Goal: Task Accomplishment & Management: Manage account settings

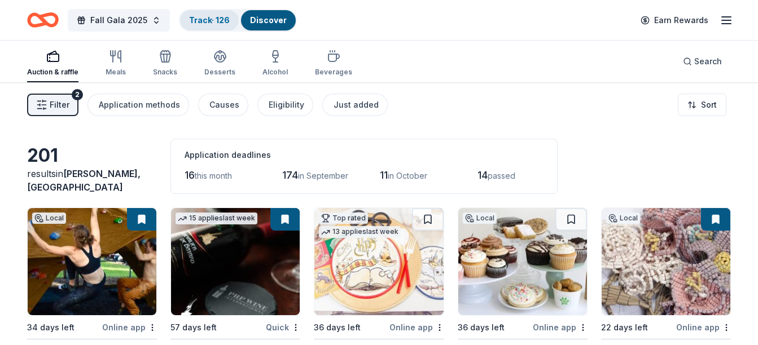
click at [201, 22] on link "Track · 126" at bounding box center [209, 20] width 41 height 10
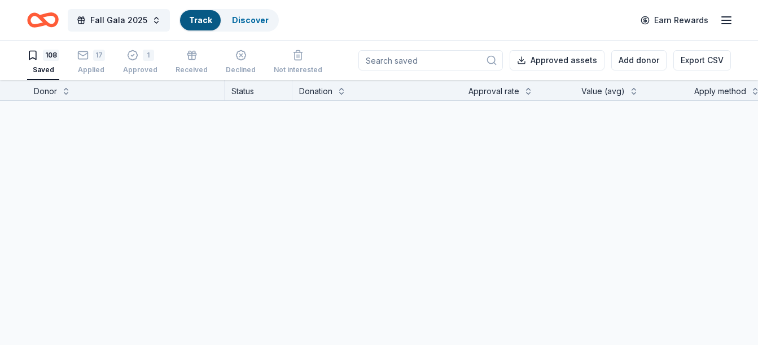
scroll to position [1, 0]
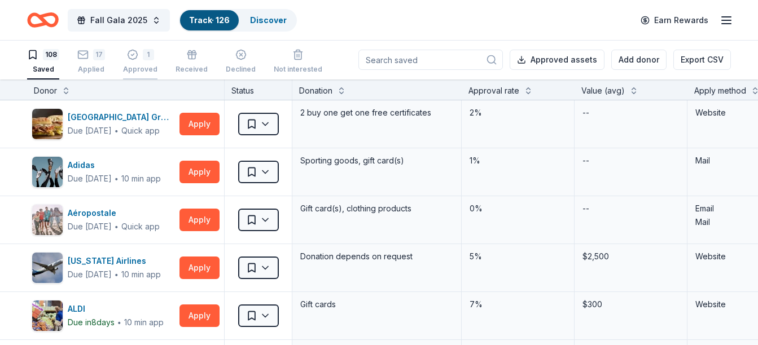
click at [134, 54] on icon "button" at bounding box center [132, 54] width 11 height 11
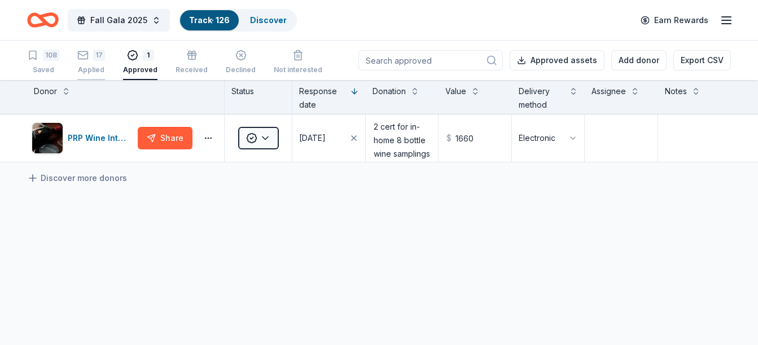
click at [84, 55] on icon "button" at bounding box center [83, 54] width 10 height 3
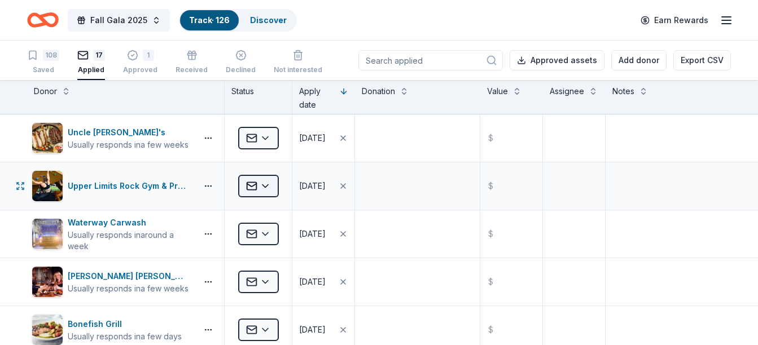
click at [267, 186] on html "Fall Gala 2025 Track · 126 Discover Earn Rewards 108 Saved 17 Applied 1 Approve…" at bounding box center [379, 172] width 758 height 345
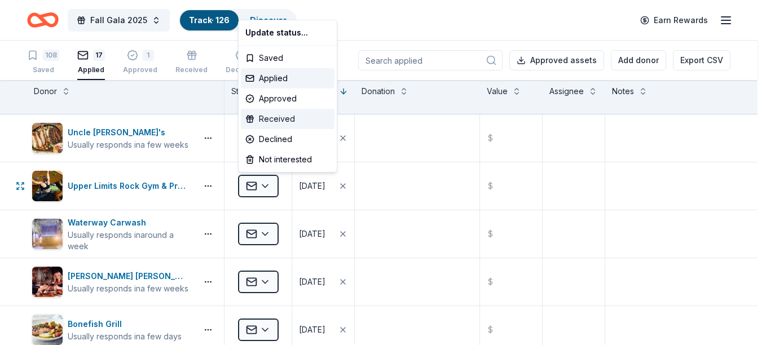
click at [273, 119] on div "Received" at bounding box center [288, 119] width 94 height 20
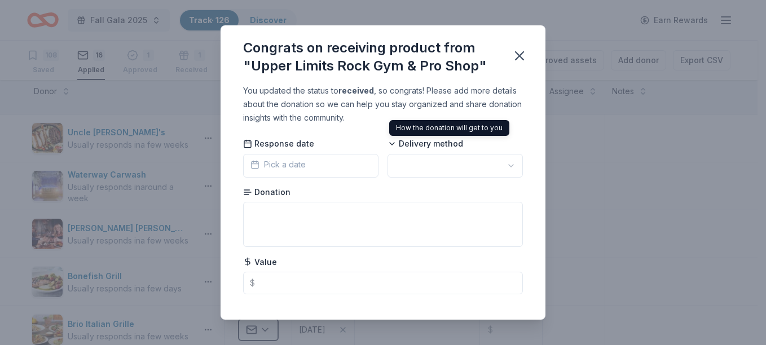
click at [389, 143] on icon at bounding box center [392, 143] width 9 height 9
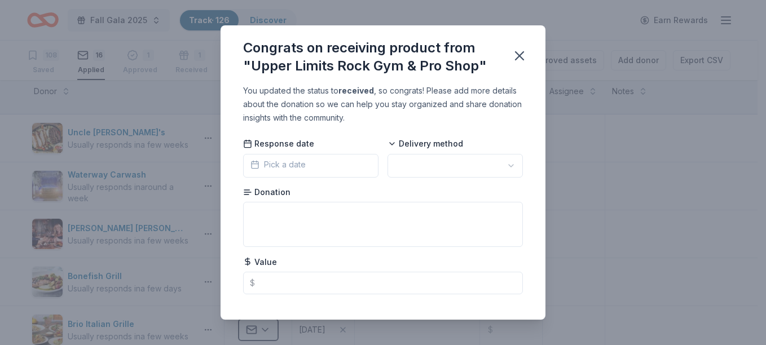
click at [401, 162] on html "Fall Gala 2025 Track · 126 Discover Earn Rewards 108 Saved 16 Applied 1 Approve…" at bounding box center [383, 172] width 766 height 345
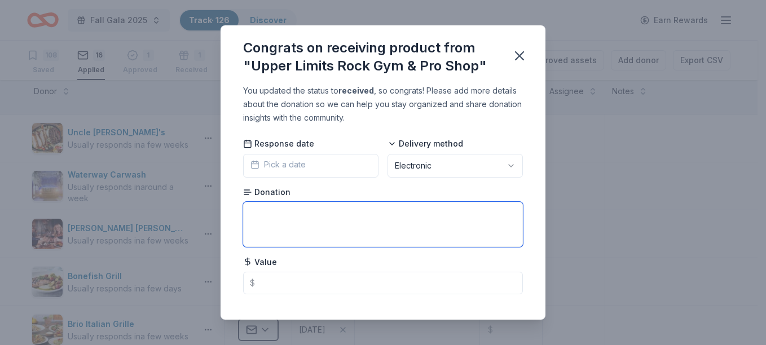
click at [258, 210] on textarea at bounding box center [383, 224] width 280 height 45
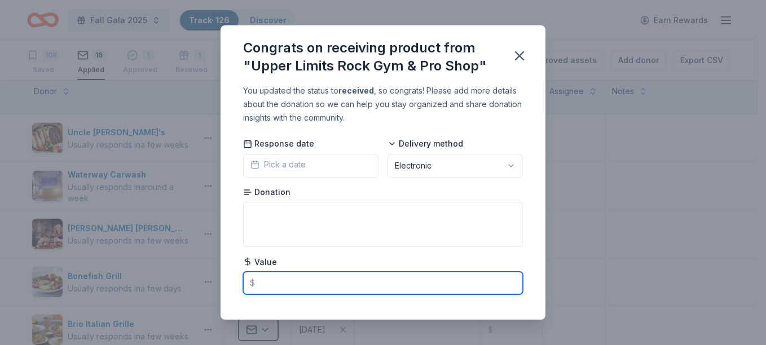
click at [268, 284] on input "text" at bounding box center [383, 283] width 280 height 23
type input "49.00"
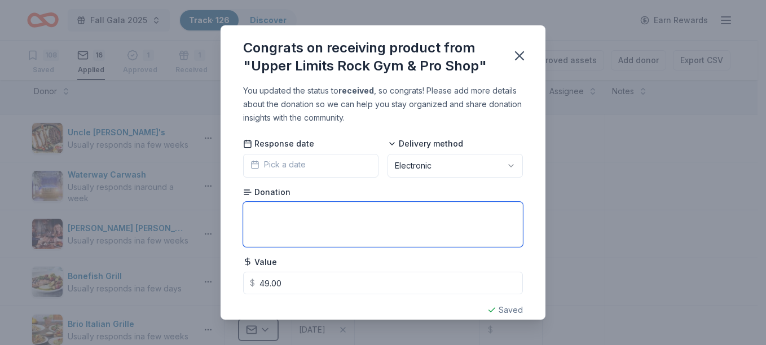
click at [257, 217] on textarea at bounding box center [383, 224] width 280 height 45
type textarea "2 tickets"
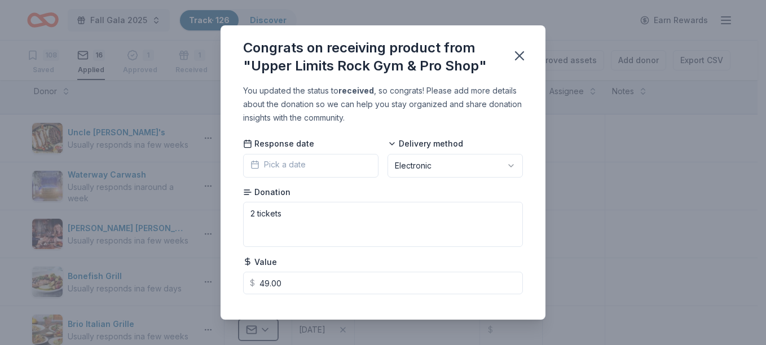
click at [269, 165] on span "Pick a date" at bounding box center [278, 165] width 55 height 14
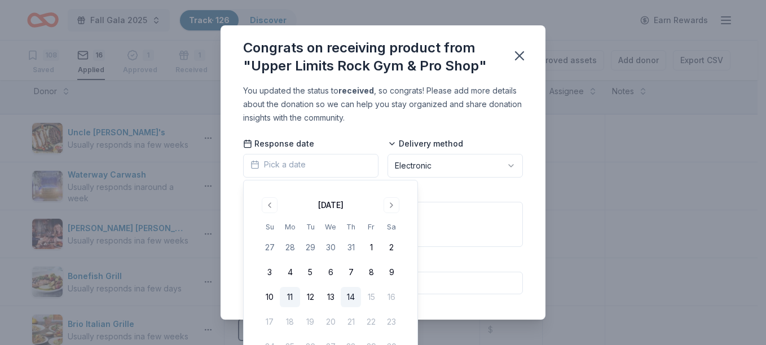
click at [291, 295] on button "11" at bounding box center [290, 297] width 20 height 20
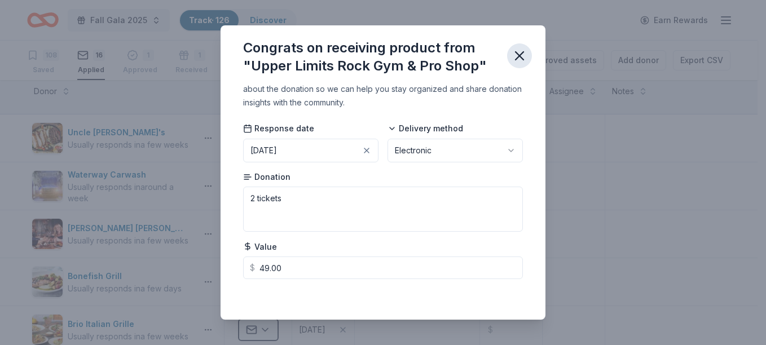
click at [520, 55] on icon "button" at bounding box center [520, 56] width 16 height 16
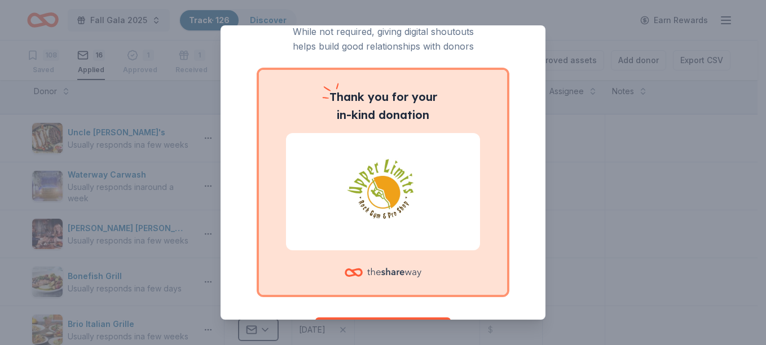
scroll to position [0, 0]
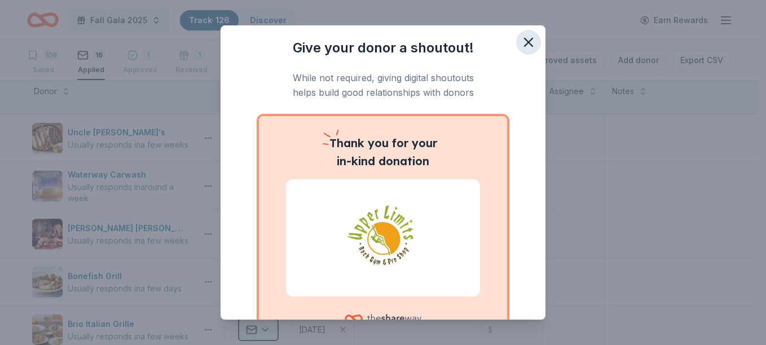
click at [525, 42] on icon "button" at bounding box center [529, 42] width 8 height 8
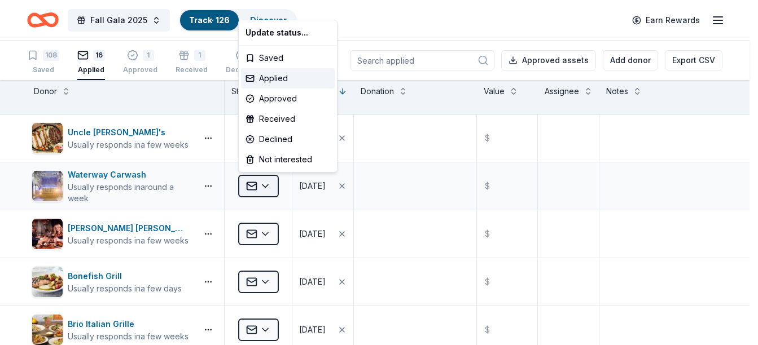
click at [266, 185] on html "Fall Gala 2025 Track · 126 Discover Earn Rewards 108 Saved 16 Applied 1 Approve…" at bounding box center [379, 172] width 758 height 345
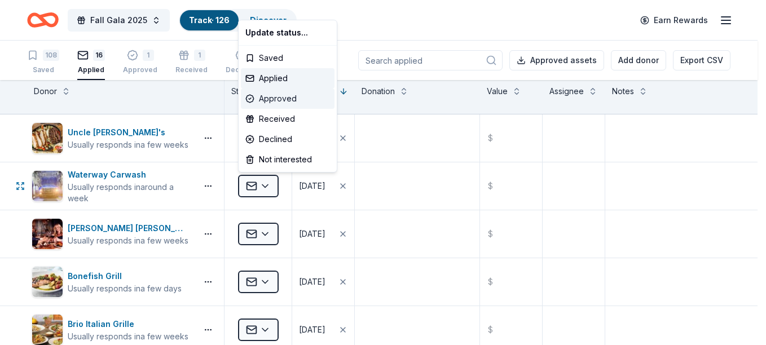
click at [280, 97] on div "Approved" at bounding box center [288, 99] width 94 height 20
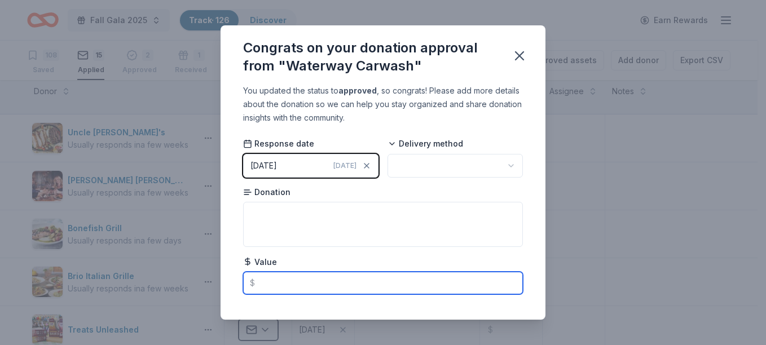
click at [269, 286] on input "text" at bounding box center [383, 283] width 280 height 23
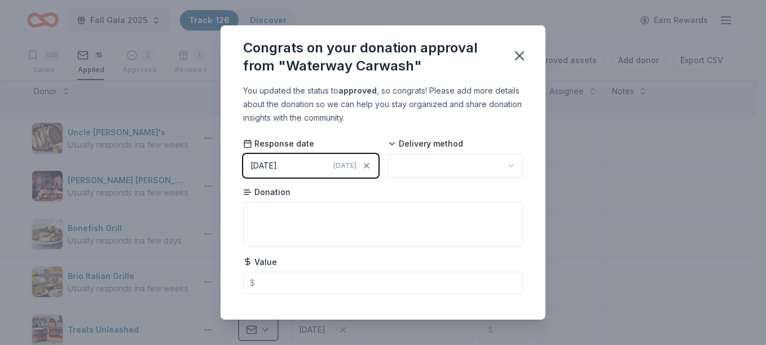
click at [300, 163] on button "[DATE] [DATE]" at bounding box center [310, 166] width 135 height 24
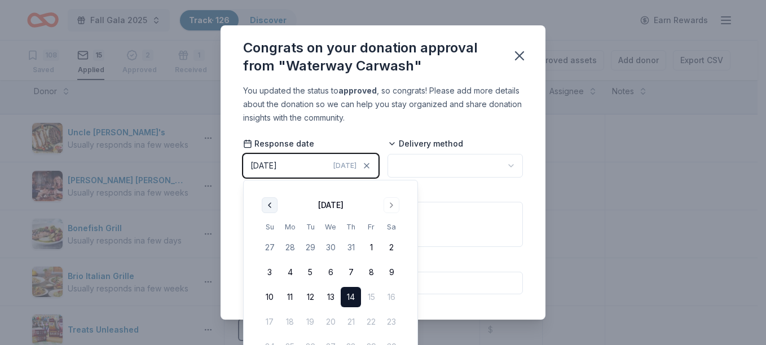
click at [271, 205] on button "Go to previous month" at bounding box center [270, 206] width 16 height 16
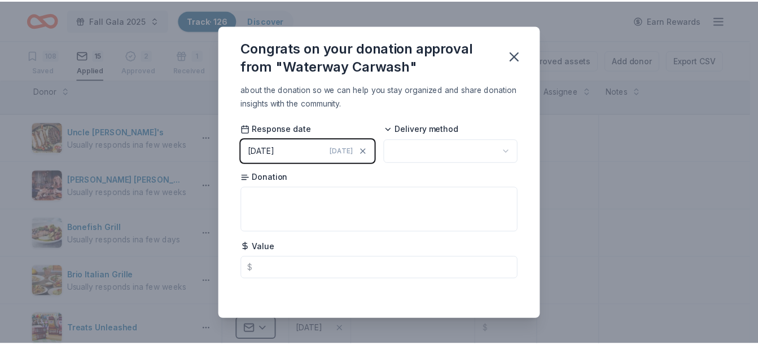
scroll to position [15, 0]
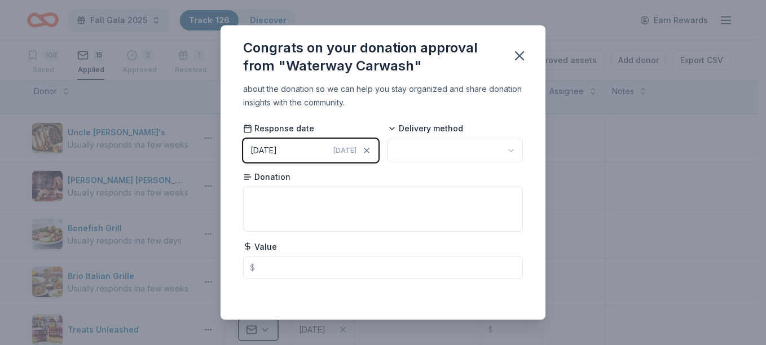
click at [271, 151] on div "[DATE]" at bounding box center [264, 151] width 27 height 14
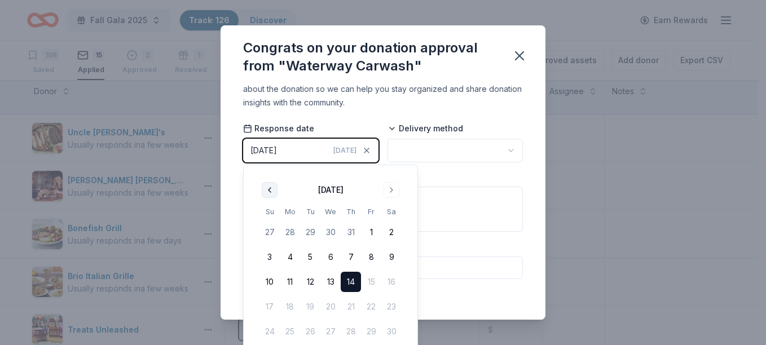
click at [268, 189] on button "Go to previous month" at bounding box center [270, 190] width 16 height 16
click at [289, 329] on button "28" at bounding box center [290, 332] width 20 height 20
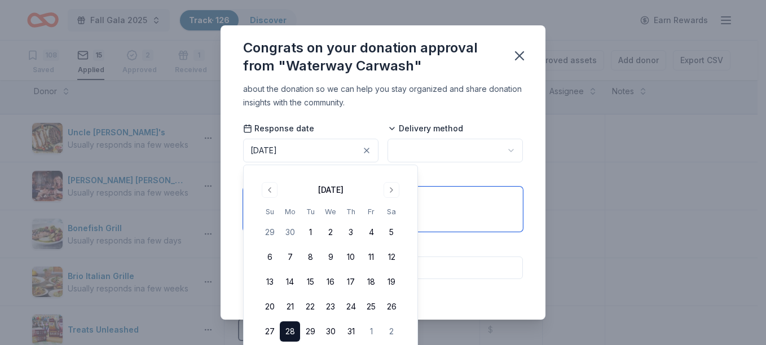
click at [433, 186] on div "Donation" at bounding box center [383, 202] width 280 height 61
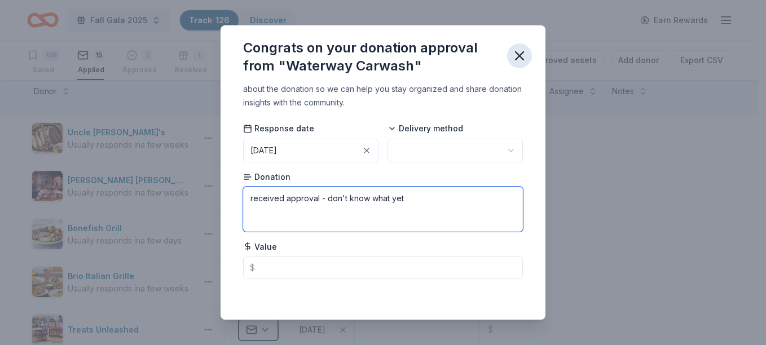
type textarea "received approval - don't know what yet"
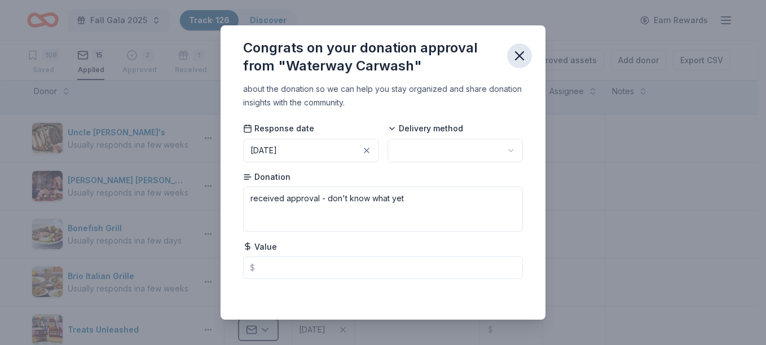
click at [522, 60] on icon "button" at bounding box center [520, 56] width 16 height 16
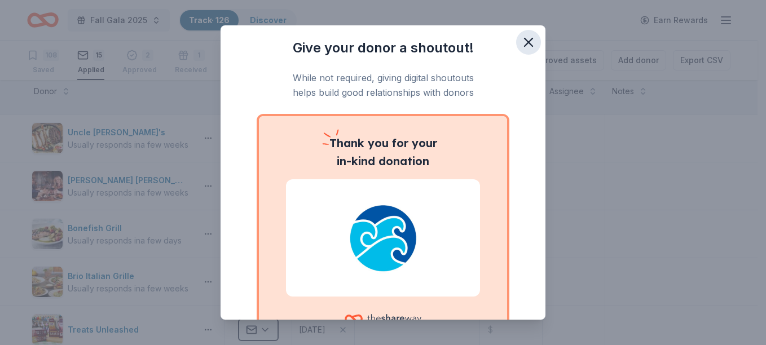
click at [525, 43] on icon "button" at bounding box center [529, 42] width 8 height 8
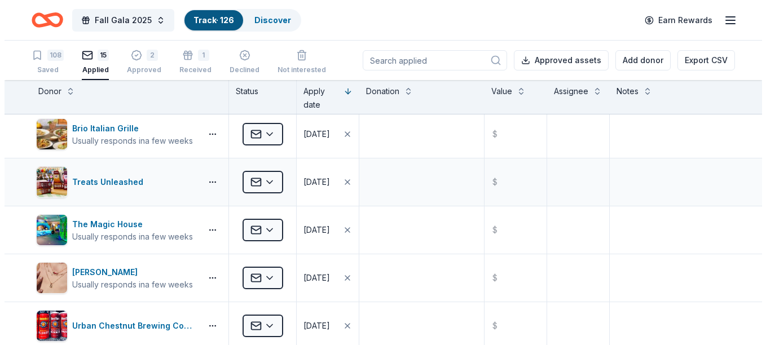
scroll to position [169, 0]
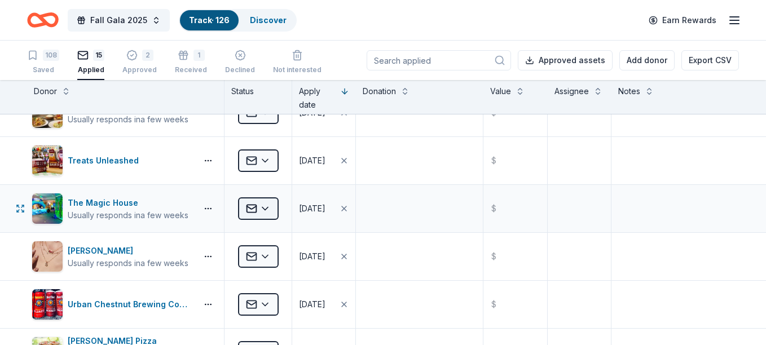
click at [266, 207] on html "Fall Gala 2025 Track · 126 Discover Earn Rewards 108 Saved 15 Applied 2 Approve…" at bounding box center [383, 172] width 766 height 345
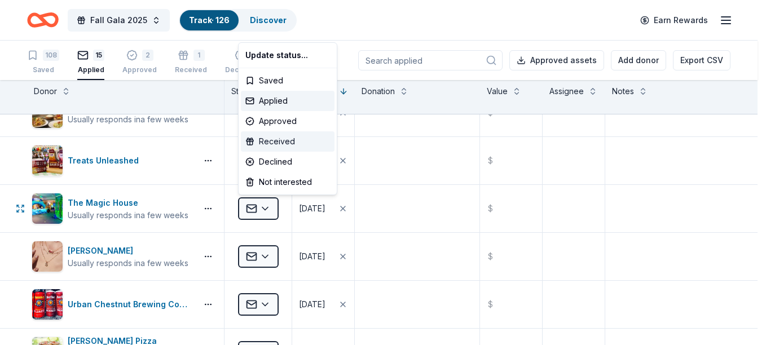
click at [279, 142] on div "Received" at bounding box center [288, 142] width 94 height 20
